Goal: Browse casually: Explore the website without a specific task or goal

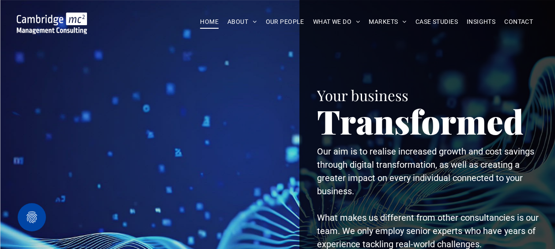
click at [196, 15] on link "HOME" at bounding box center [209, 22] width 27 height 14
